Goal: Task Accomplishment & Management: Complete application form

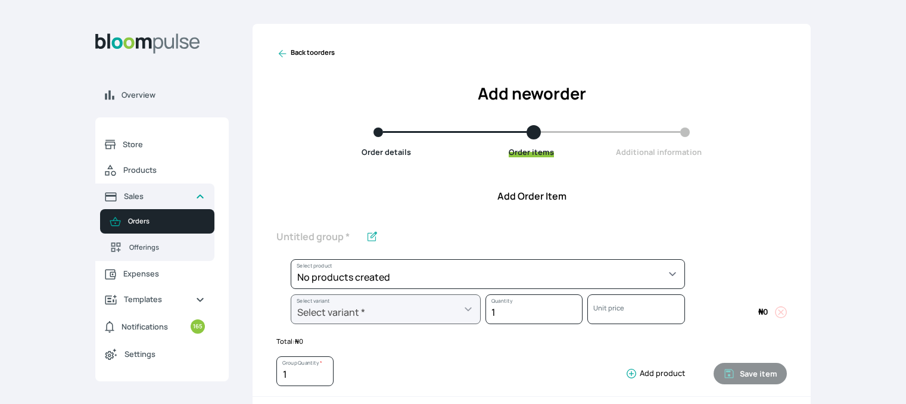
scroll to position [458, 0]
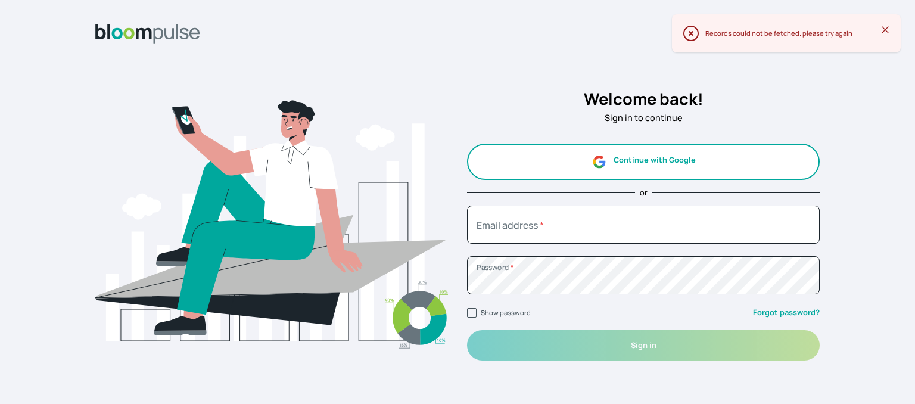
click at [644, 163] on button "Continue with Google" at bounding box center [643, 162] width 353 height 36
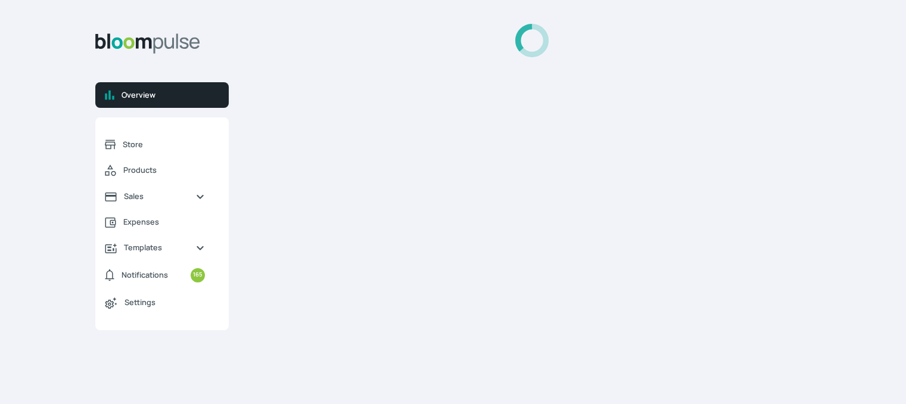
select select "2025"
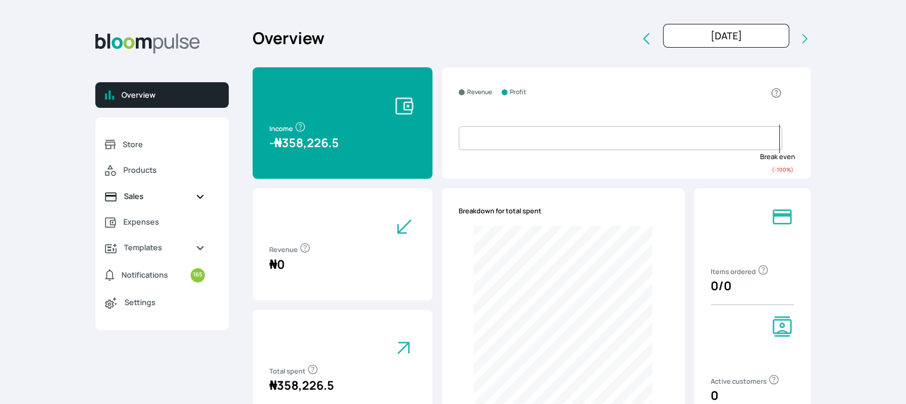
click at [184, 197] on span "Sales" at bounding box center [155, 196] width 62 height 11
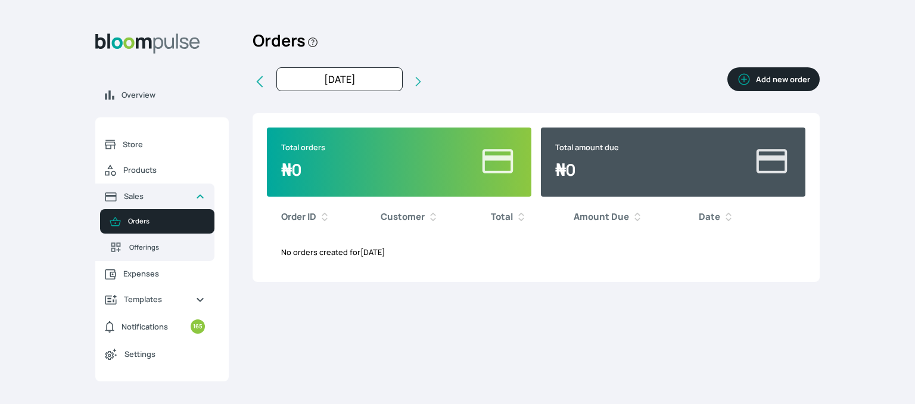
click at [782, 73] on button "Add new order" at bounding box center [774, 79] width 92 height 24
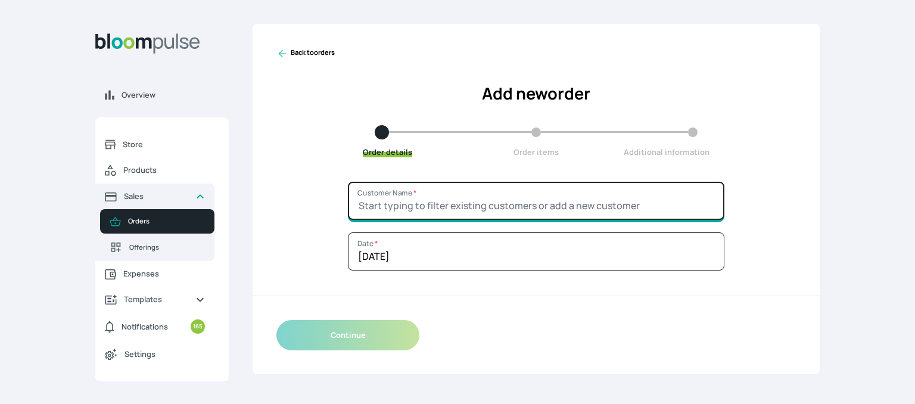
click at [459, 192] on input "Customer Name *" at bounding box center [536, 201] width 377 height 38
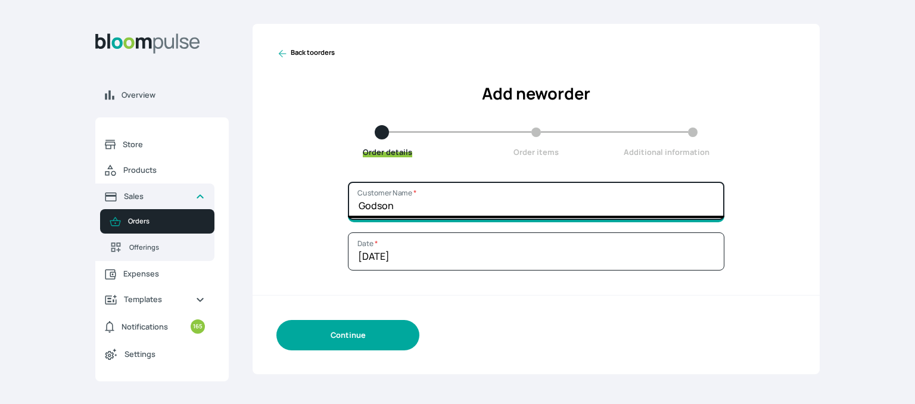
type input "Godson"
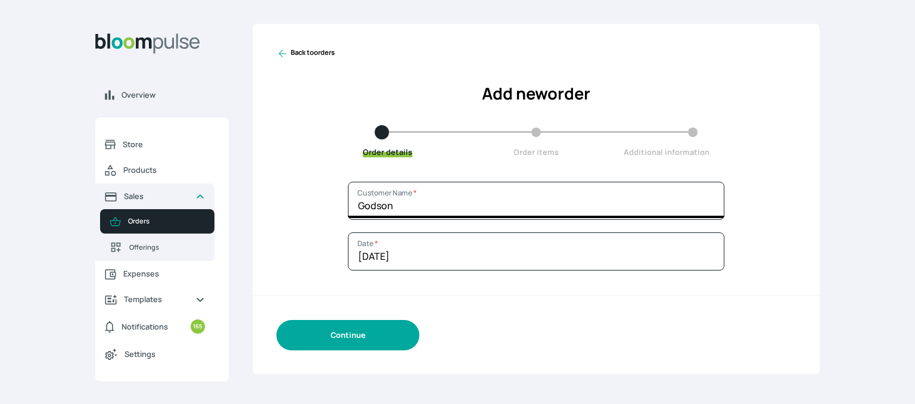
drag, startPoint x: 360, startPoint y: 337, endPoint x: 359, endPoint y: 330, distance: 6.7
click at [359, 330] on button "Continue" at bounding box center [348, 335] width 143 height 30
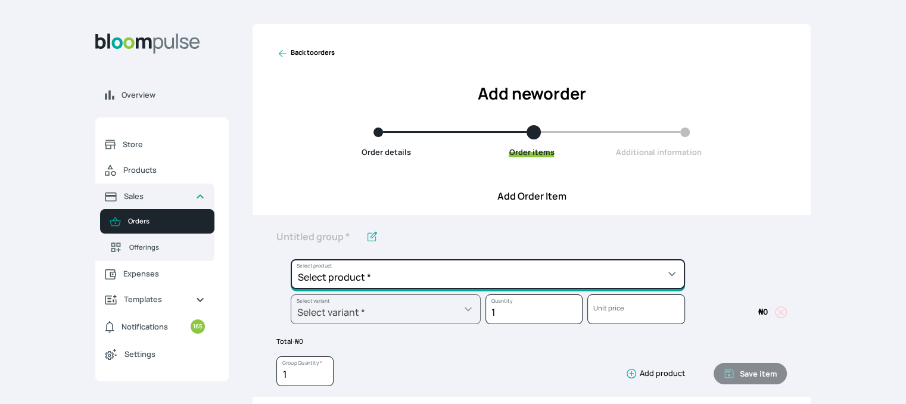
click at [425, 272] on select "Select product * Cake Decoration for 8inches High Chocolate oil based Round Cak…" at bounding box center [488, 274] width 395 height 30
select select "49426e7e-6d78-4aff-80b2-0dfc408de078"
click at [291, 259] on select "Select product * Cake Decoration for 8inches High Chocolate oil based Round Cak…" at bounding box center [488, 274] width 395 height 30
type input "Vanilla oil based Round Cake"
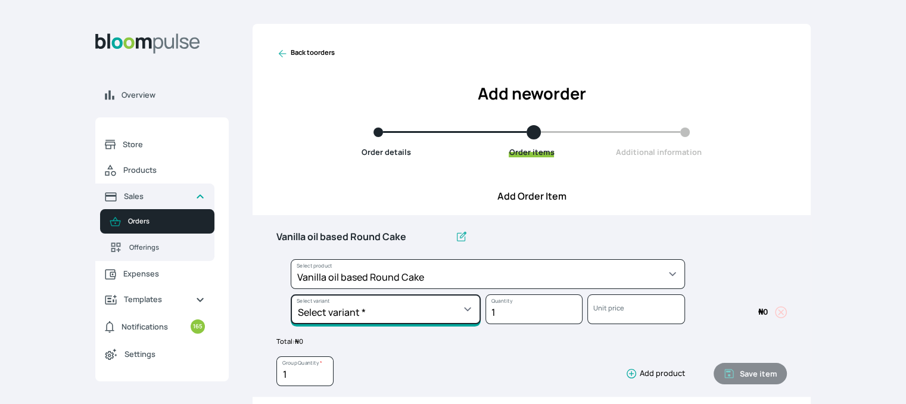
click at [427, 312] on select "Select variant * 10inches 11inches 12inches 6inches 7inches 8inches 9inches" at bounding box center [386, 309] width 190 height 30
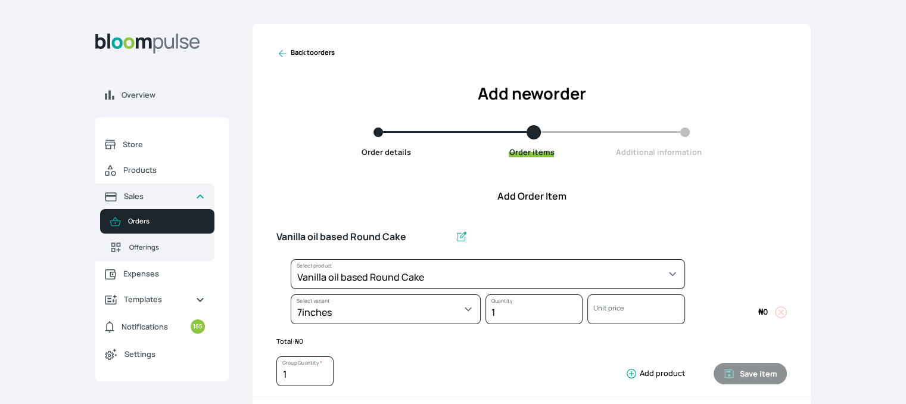
select select "49426e7e-6d78-4aff-80b2-0dfc408de078"
select select "d02a4e13-2478-466f-96bc-6b72e1cb349e"
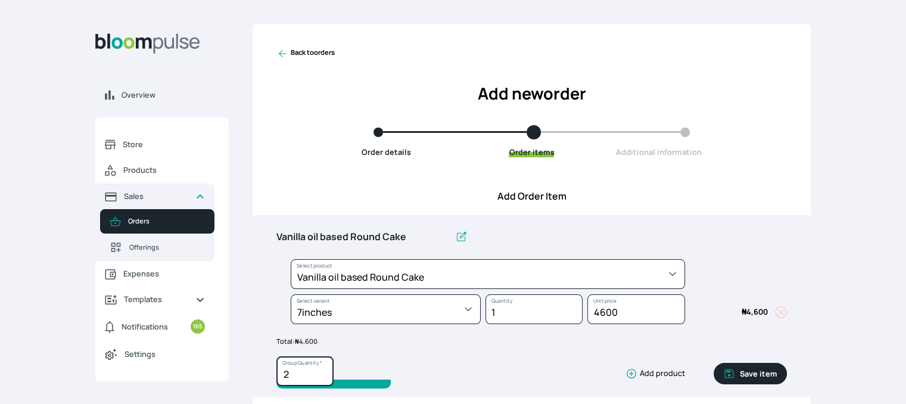
type input "2"
click at [324, 369] on input "2" at bounding box center [305, 371] width 57 height 30
click at [758, 368] on button "Save item" at bounding box center [750, 373] width 73 height 21
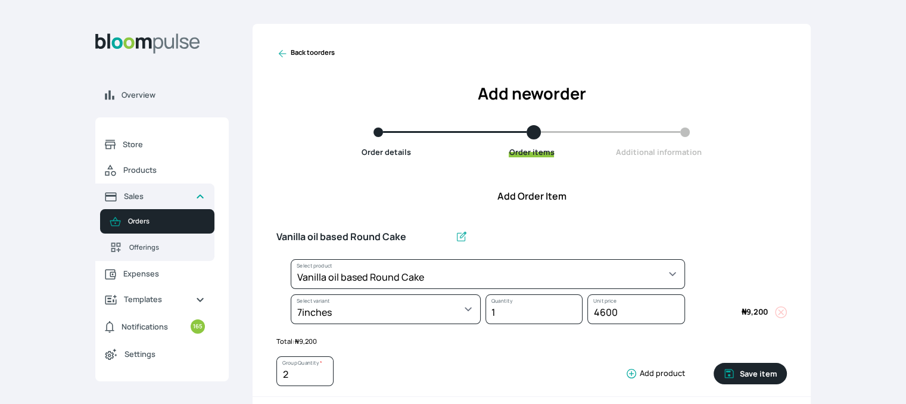
type input "1"
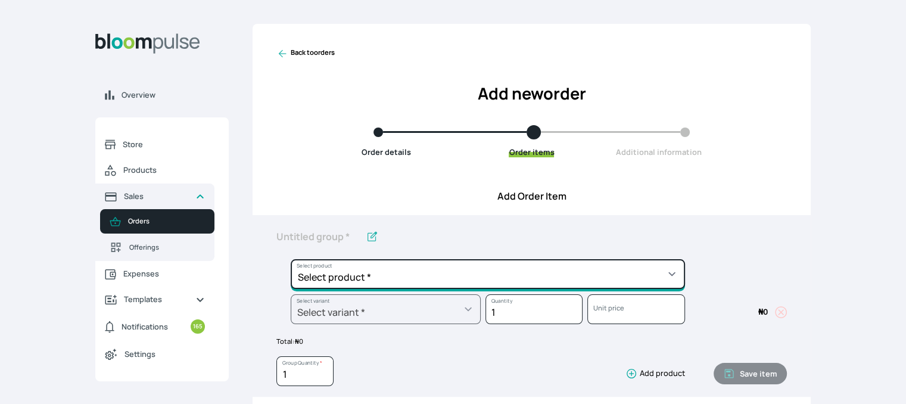
click at [669, 272] on select "Select product * Cake Decoration for 8inches High Chocolate oil based Round Cak…" at bounding box center [488, 274] width 395 height 30
select select "308ec9aa-9c9b-4c8b-9137-5de2303ab237"
click at [291, 259] on select "Select product * Cake Decoration for 8inches High Chocolate oil based Round Cak…" at bounding box center [488, 274] width 395 height 30
type input "Redvelvet oil based Round Cake"
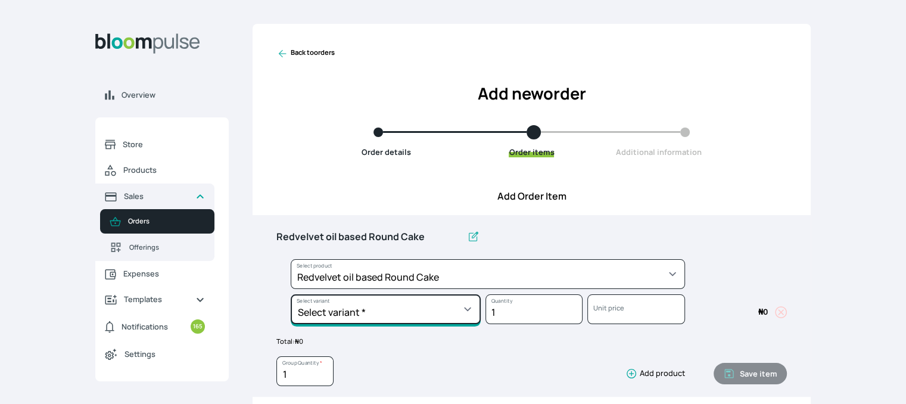
click at [430, 309] on select "Select variant * 10inches 11inches 12inches 6inches 7inches 8inches 9inches" at bounding box center [386, 309] width 190 height 30
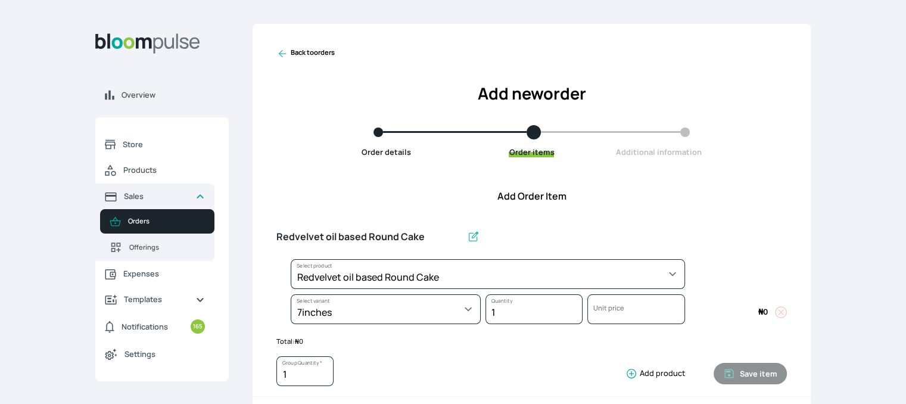
select select "308ec9aa-9c9b-4c8b-9137-5de2303ab237"
select select "7aabac0b-c908-4e61-9123-7c13917029bb"
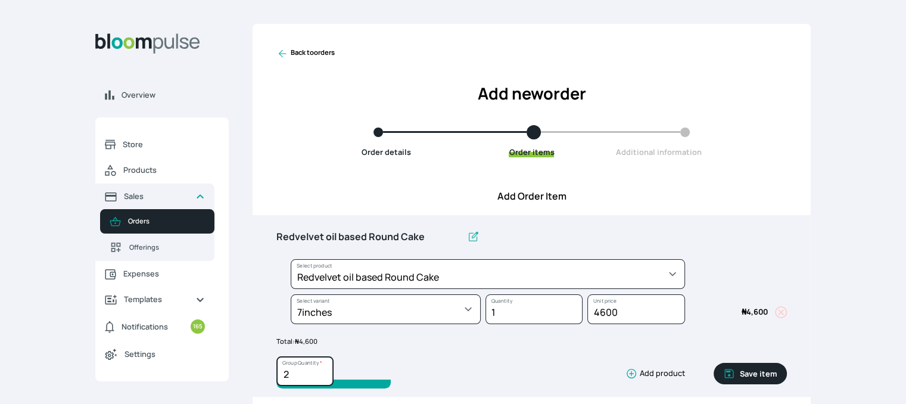
type input "2"
click at [323, 370] on input "2" at bounding box center [305, 371] width 57 height 30
click at [738, 370] on button "Save item" at bounding box center [750, 373] width 73 height 21
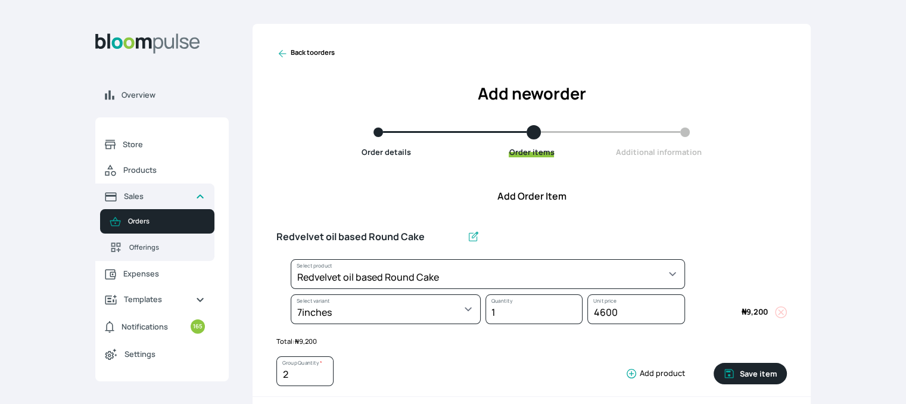
type input "1"
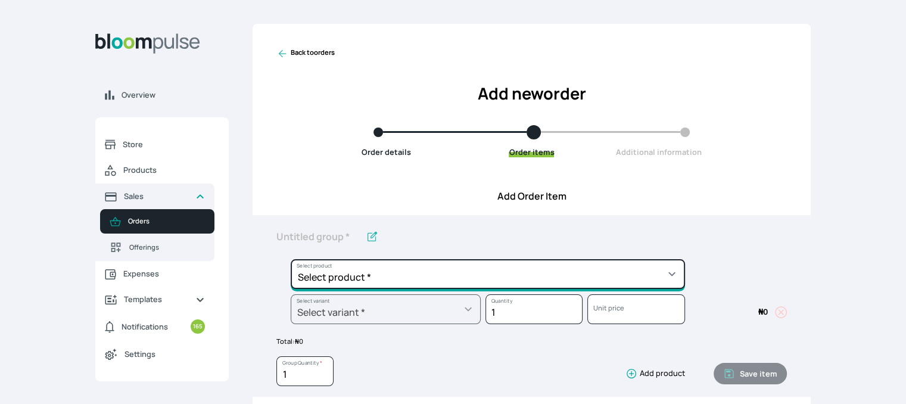
click at [514, 276] on select "Select product * Cake Decoration for 8inches High Chocolate oil based Round Cak…" at bounding box center [488, 274] width 395 height 30
select select "0a3636f1-4902-403d-89c1-f5465b9229a0"
click at [291, 259] on select "Select product * Cake Decoration for 8inches High Chocolate oil based Round Cak…" at bounding box center [488, 274] width 395 height 30
type input "Chocolate oil based Round Cake"
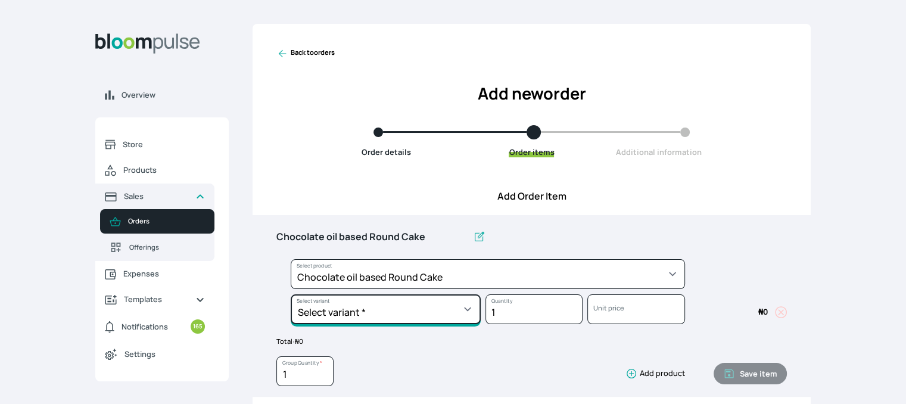
click at [472, 312] on select "Select variant * 10inches 11inches 12inches 6inches 7inches 8inches 9inches" at bounding box center [386, 309] width 190 height 30
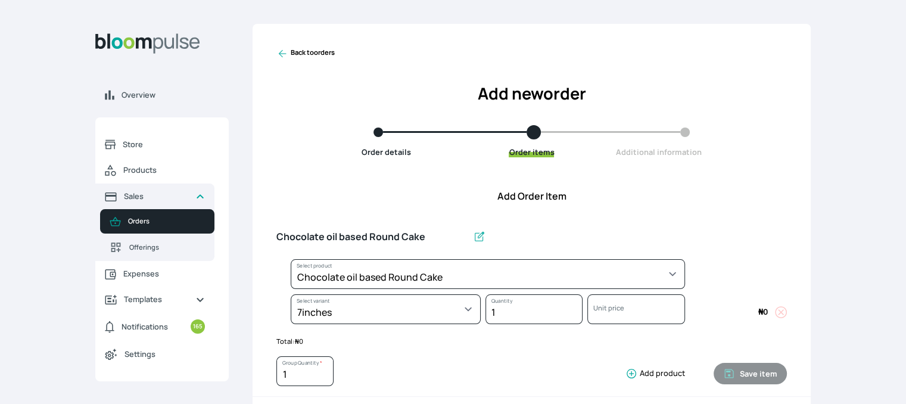
select select "0a3636f1-4902-403d-89c1-f5465b9229a0"
select select "411db30a-7322-4aea-baba-21b65302885d"
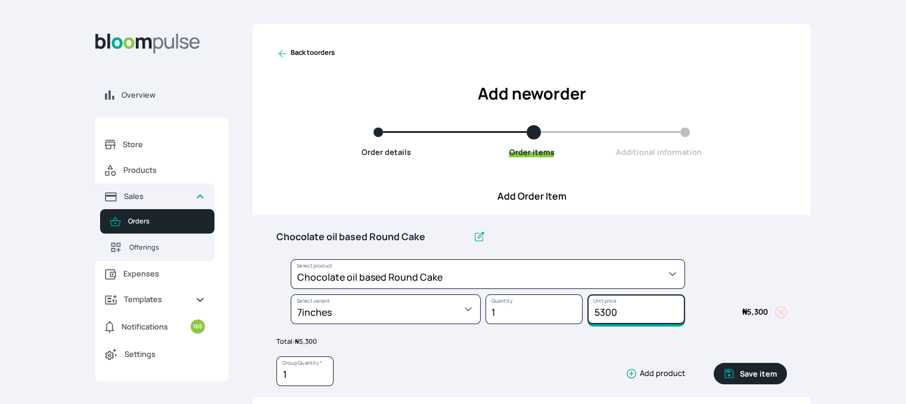
drag, startPoint x: 595, startPoint y: 312, endPoint x: 601, endPoint y: 310, distance: 6.8
click at [601, 310] on input "5300" at bounding box center [636, 309] width 97 height 30
type input "6300"
click at [772, 371] on button "Save item" at bounding box center [750, 373] width 73 height 21
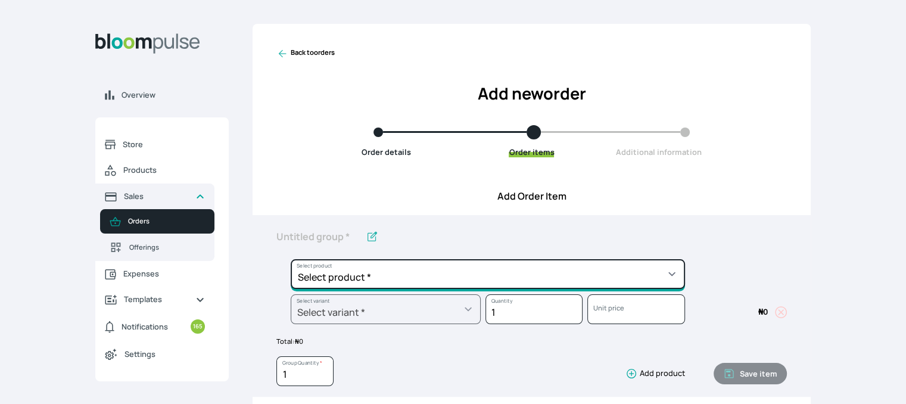
click at [647, 274] on select "Select product * Cake Decoration for 8inches High Chocolate oil based Round Cak…" at bounding box center [488, 274] width 395 height 30
select select "83f82b0c-44eb-4ac8-bd97-27faddcd7e30"
click at [291, 259] on select "Select product * Cake Decoration for 8inches High Chocolate oil based Round Cak…" at bounding box center [488, 274] width 395 height 30
type input "Whipped Cream Frosting"
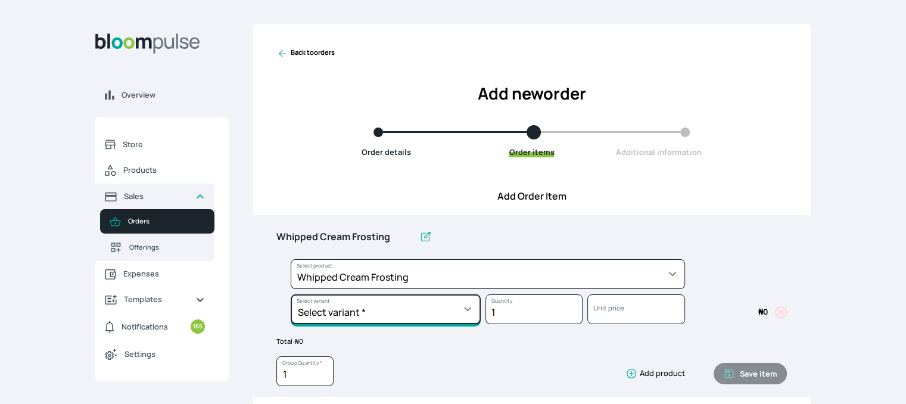
click at [453, 296] on select "Select variant * 1 cup 2 cups 3 cups 4 cups" at bounding box center [386, 309] width 190 height 30
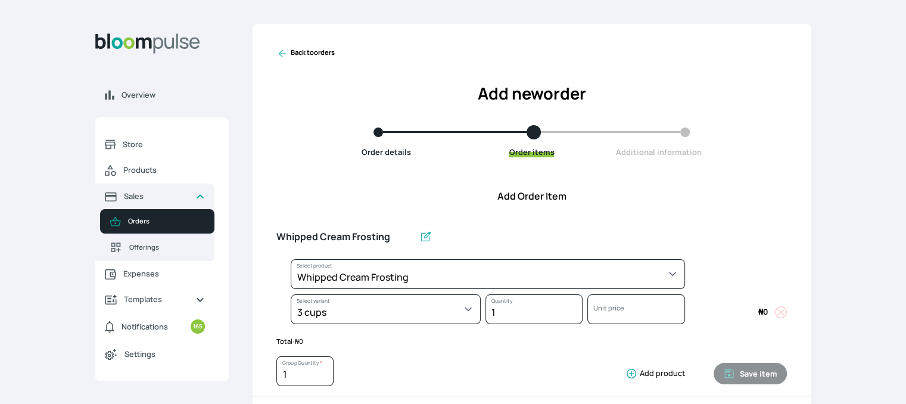
select select "83f82b0c-44eb-4ac8-bd97-27faddcd7e30"
select select "fde2ff08-7291-4fbf-b13d-84aa5027fb42"
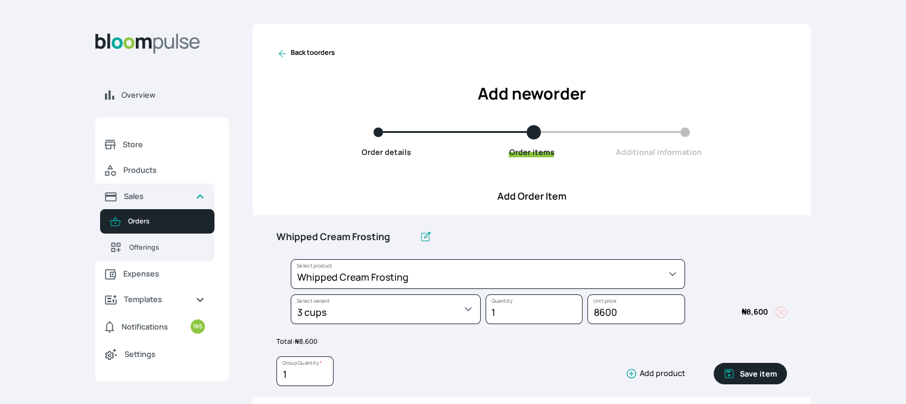
click at [746, 374] on button "Save item" at bounding box center [750, 373] width 73 height 21
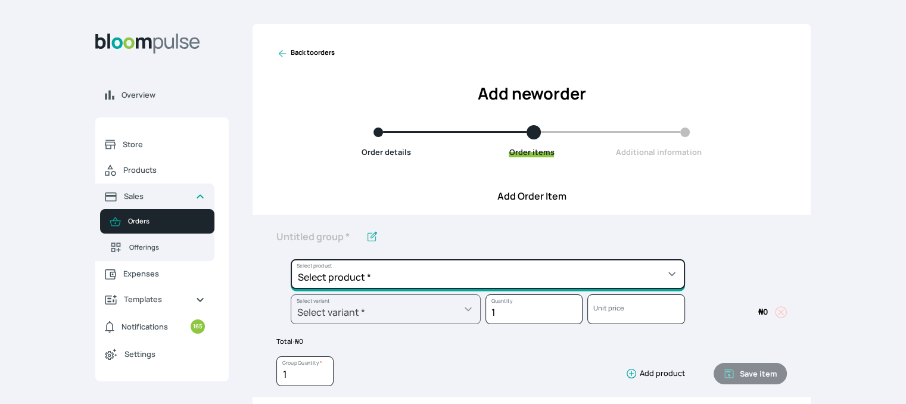
click at [654, 272] on select "Select product * Cake Decoration for 8inches High Chocolate oil based Round Cak…" at bounding box center [488, 274] width 395 height 30
select select "023b730d-bc46-477e-b7f7-d3522e7f455b"
click at [291, 259] on select "Select product * Cake Decoration for 8inches High Chocolate oil based Round Cak…" at bounding box center [488, 274] width 395 height 30
type input "Cake Decoration for 8inches High"
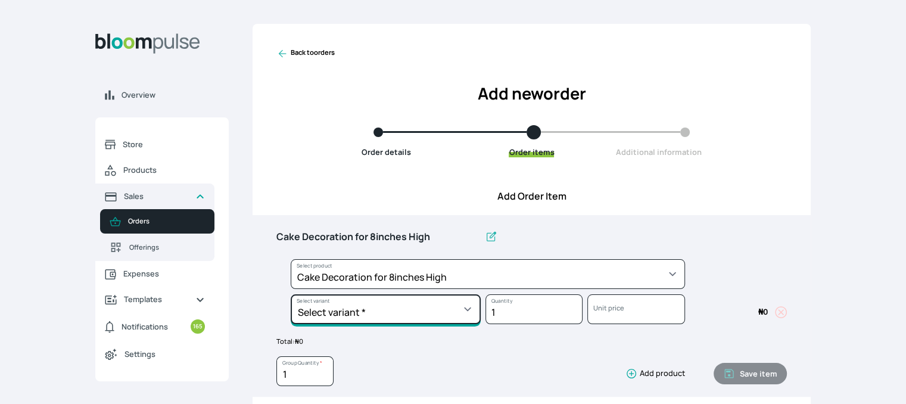
click at [441, 306] on select "Select variant * Basic Complex Regular" at bounding box center [386, 309] width 190 height 30
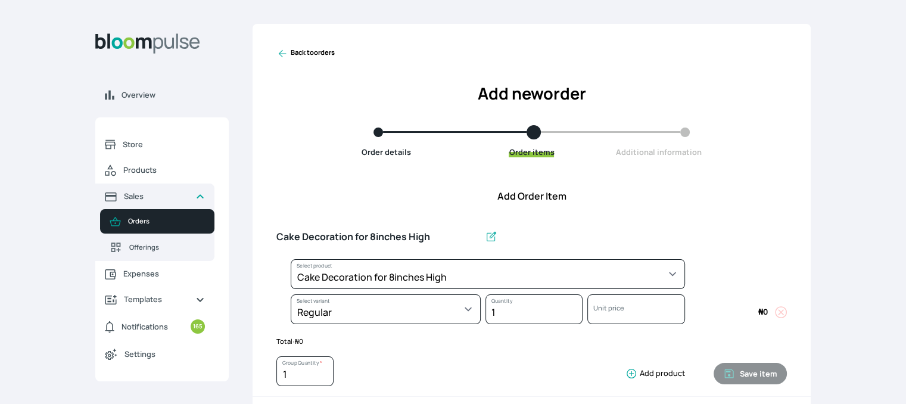
select select "023b730d-bc46-477e-b7f7-d3522e7f455b"
select select "13dbb06e-f851-45db-a0d6-3609ea7c0f11"
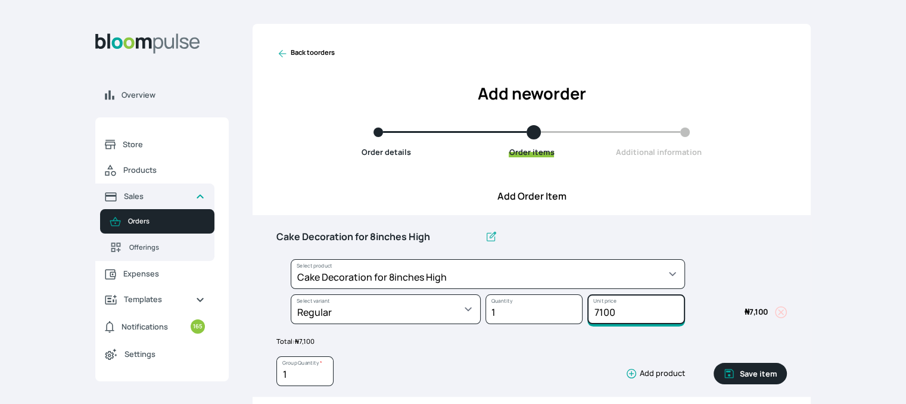
drag, startPoint x: 643, startPoint y: 316, endPoint x: 574, endPoint y: 301, distance: 70.8
click at [574, 301] on div "Select product * Cake Decoration for 8inches High Chocolate oil based Round Cak…" at bounding box center [532, 294] width 511 height 70
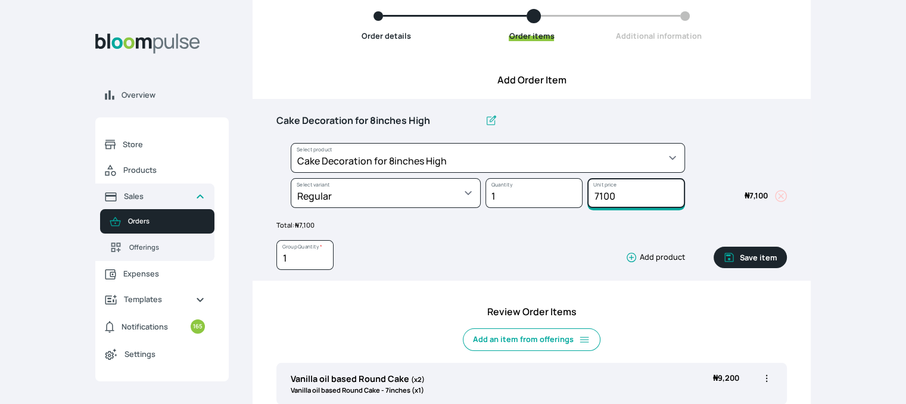
scroll to position [114, 0]
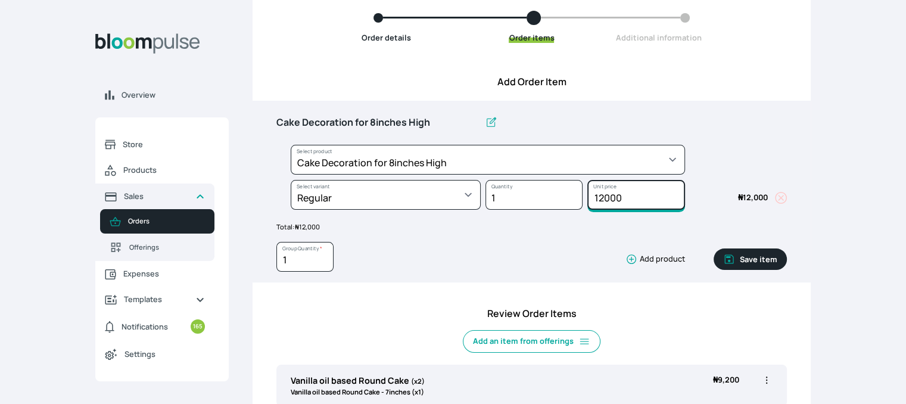
type input "12000"
click at [746, 256] on button "Save item" at bounding box center [750, 259] width 73 height 21
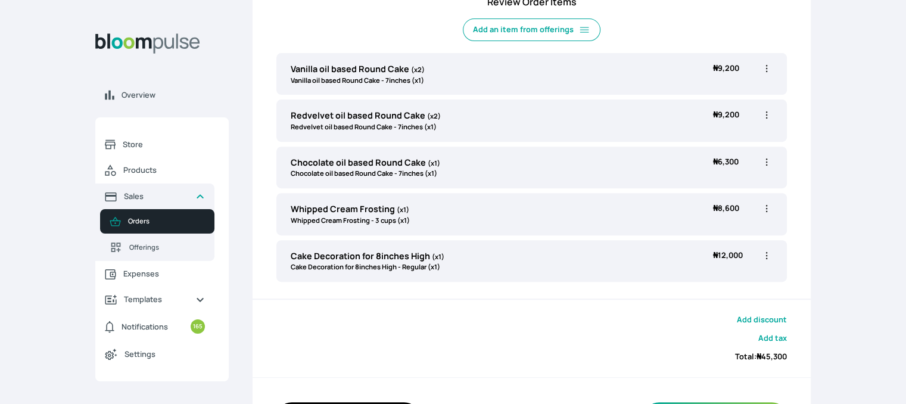
scroll to position [422, 0]
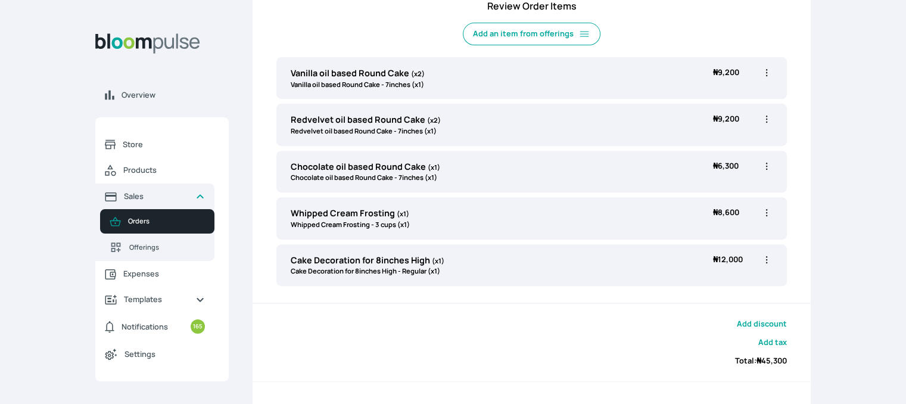
click at [675, 315] on div "Add discount Add tax Total: ₦ 45,300" at bounding box center [532, 342] width 558 height 77
